Goal: Information Seeking & Learning: Learn about a topic

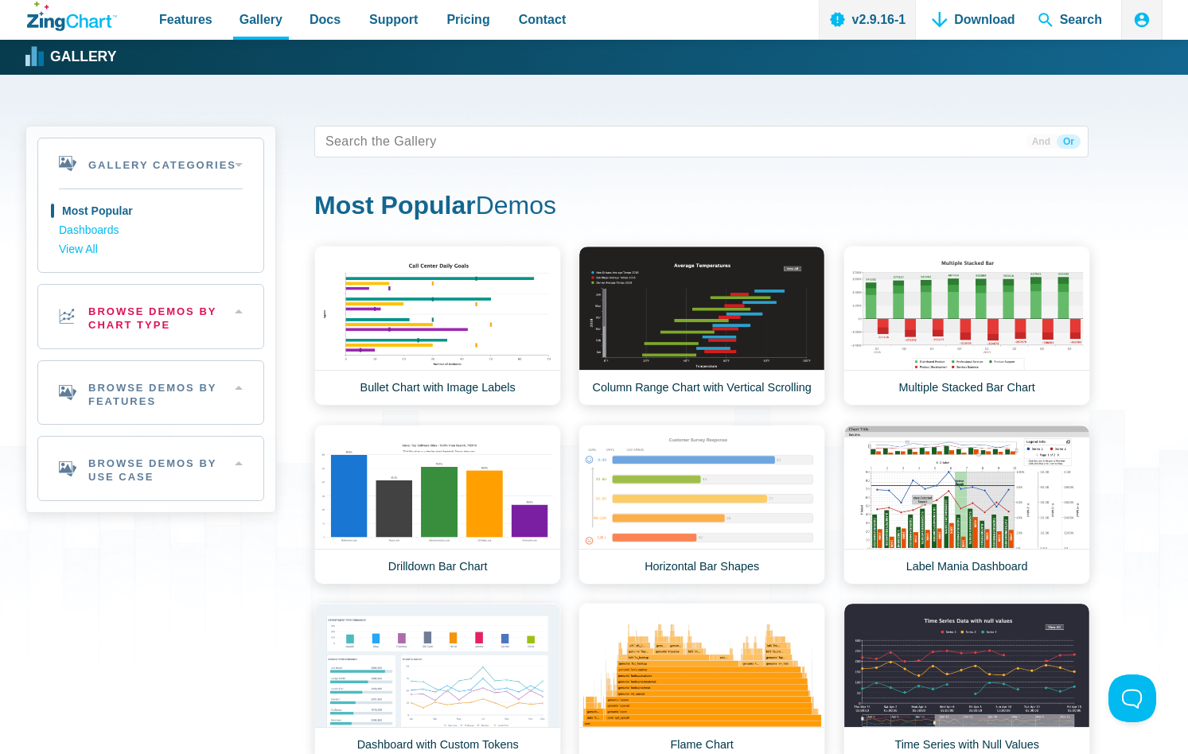
click at [195, 323] on h2 "Browse Demos By Chart Type" at bounding box center [150, 317] width 225 height 64
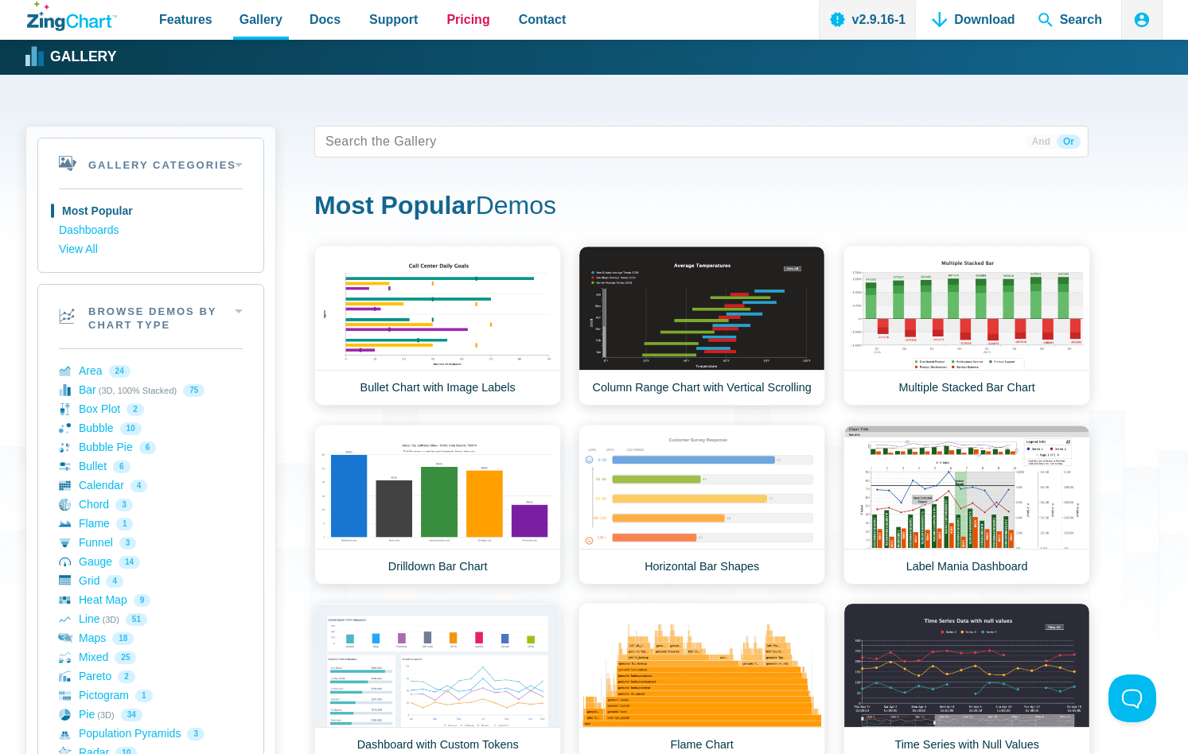
click at [457, 6] on link "Pricing" at bounding box center [468, 20] width 56 height 40
click at [412, 134] on span "App Content" at bounding box center [369, 141] width 100 height 22
click at [446, 141] on tags "App Content" at bounding box center [701, 142] width 774 height 32
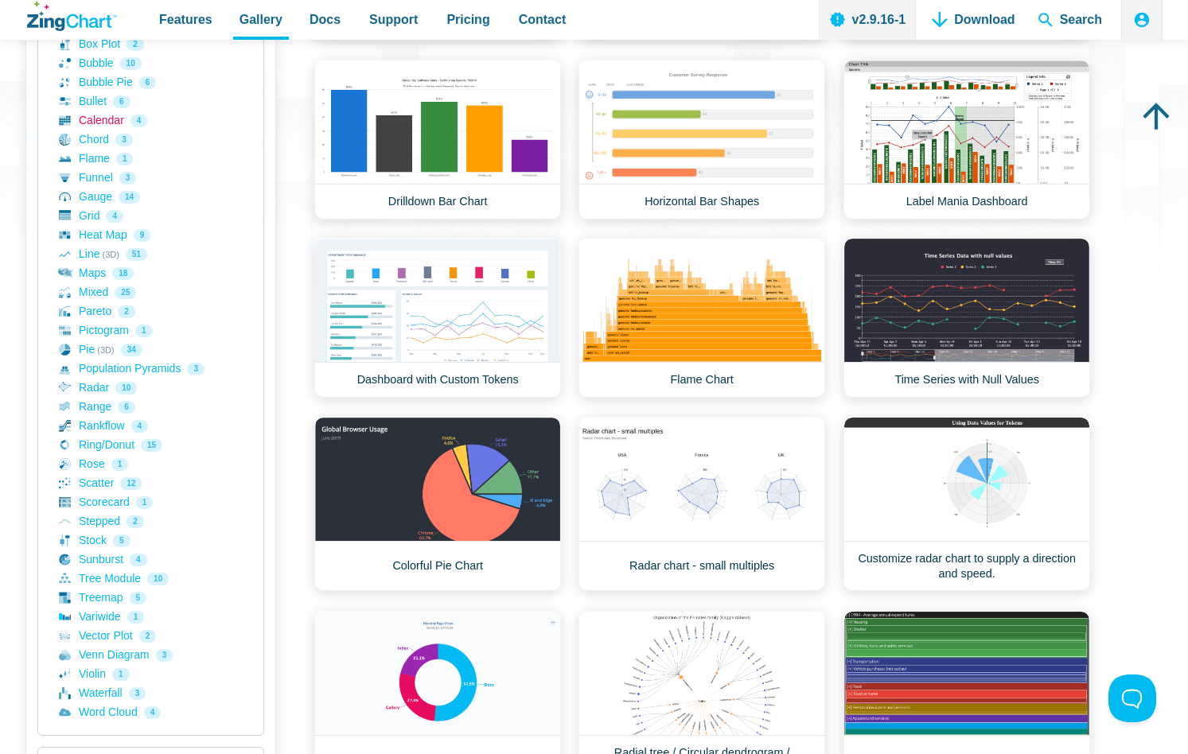
scroll to position [374, 0]
